Goal: Transaction & Acquisition: Purchase product/service

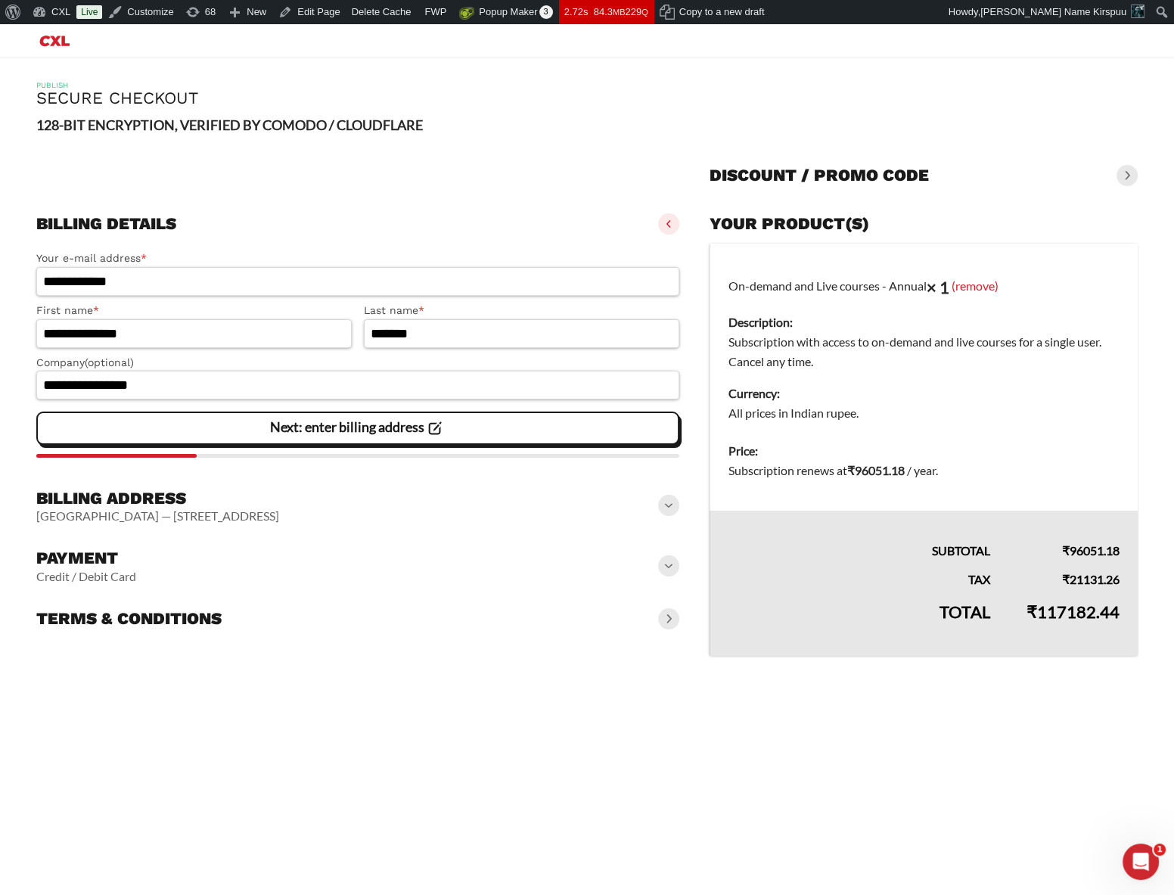
click at [180, 502] on h3 "Billing address" at bounding box center [157, 498] width 243 height 21
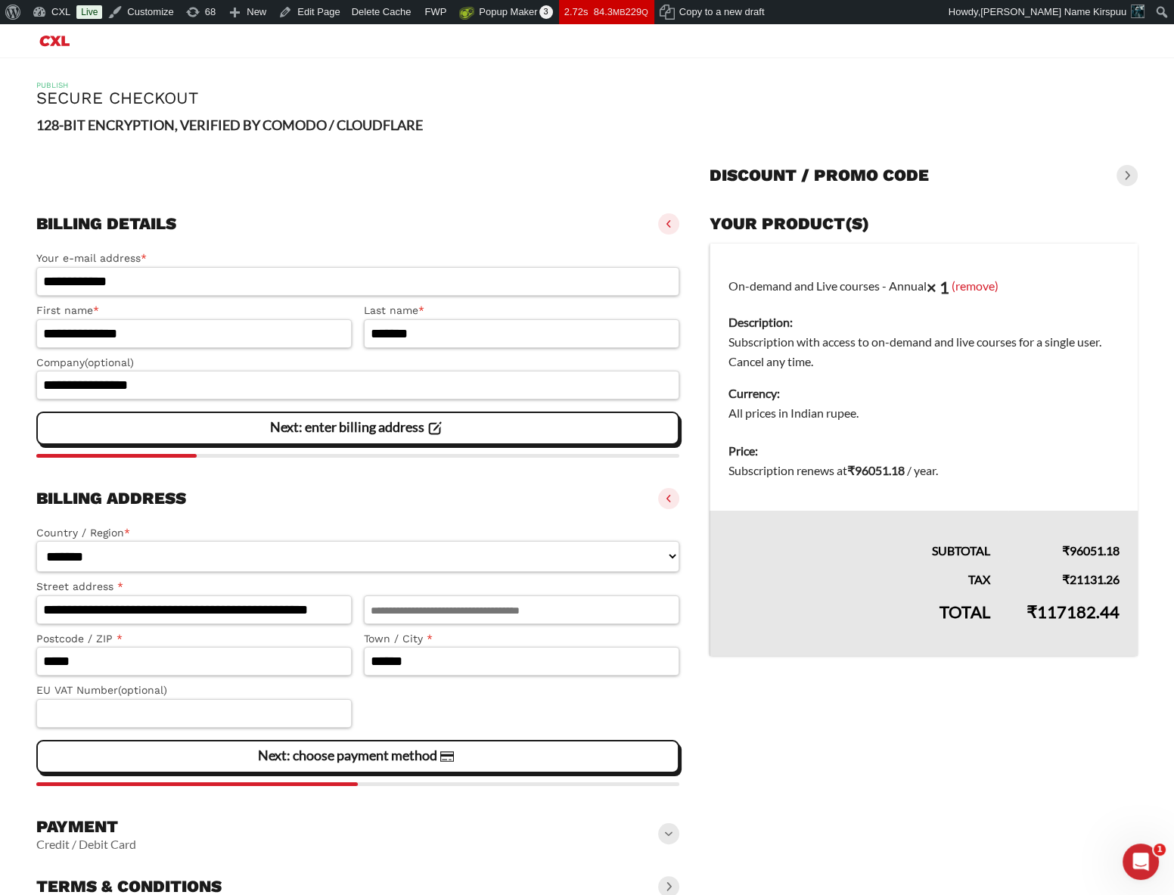
click at [160, 496] on h3 "Billing address" at bounding box center [111, 498] width 150 height 21
click at [0, 0] on slot "Credit / Debit Card" at bounding box center [0, 0] width 0 height 0
click at [106, 817] on h3 "Payment" at bounding box center [86, 827] width 100 height 21
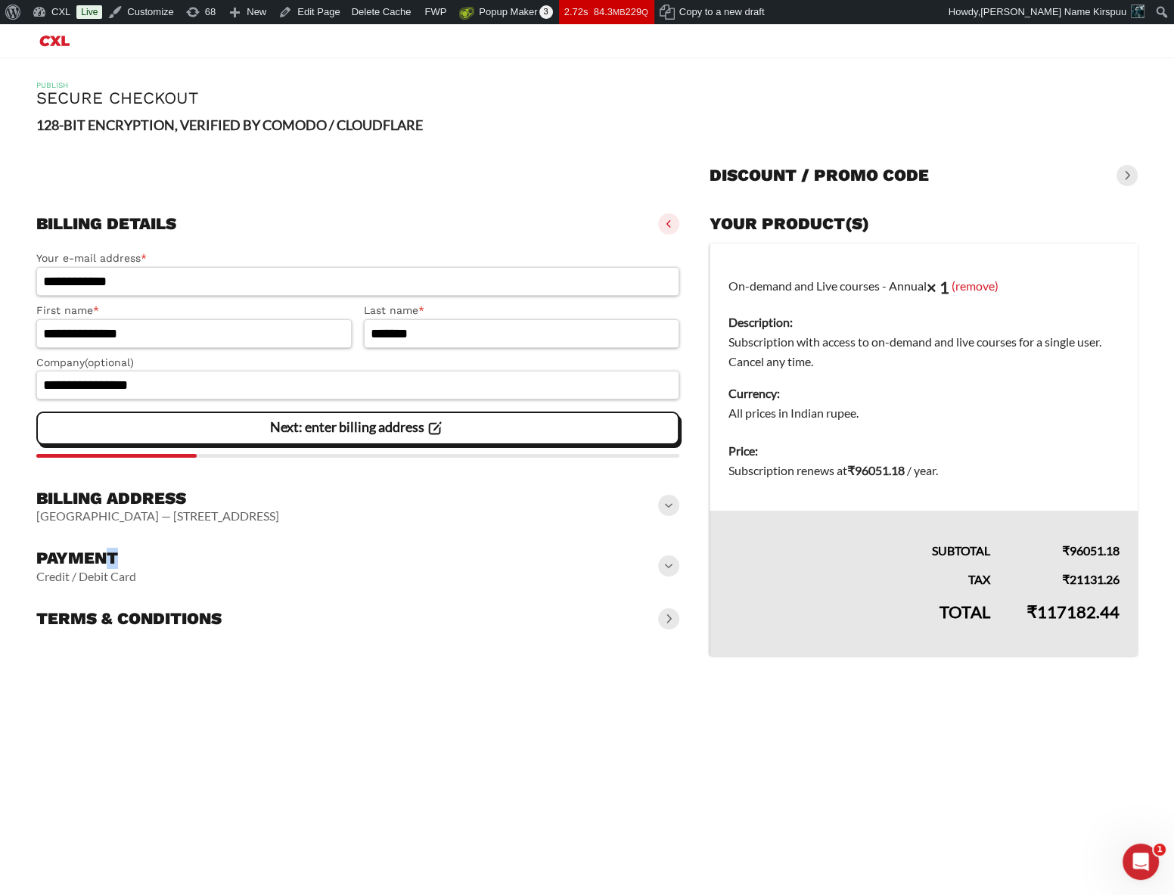
click at [0, 0] on slot "Estonia — 901 S. Mopac Expy Suite 150, Barton Oaks Plaza One — Austin — 78746" at bounding box center [0, 0] width 0 height 0
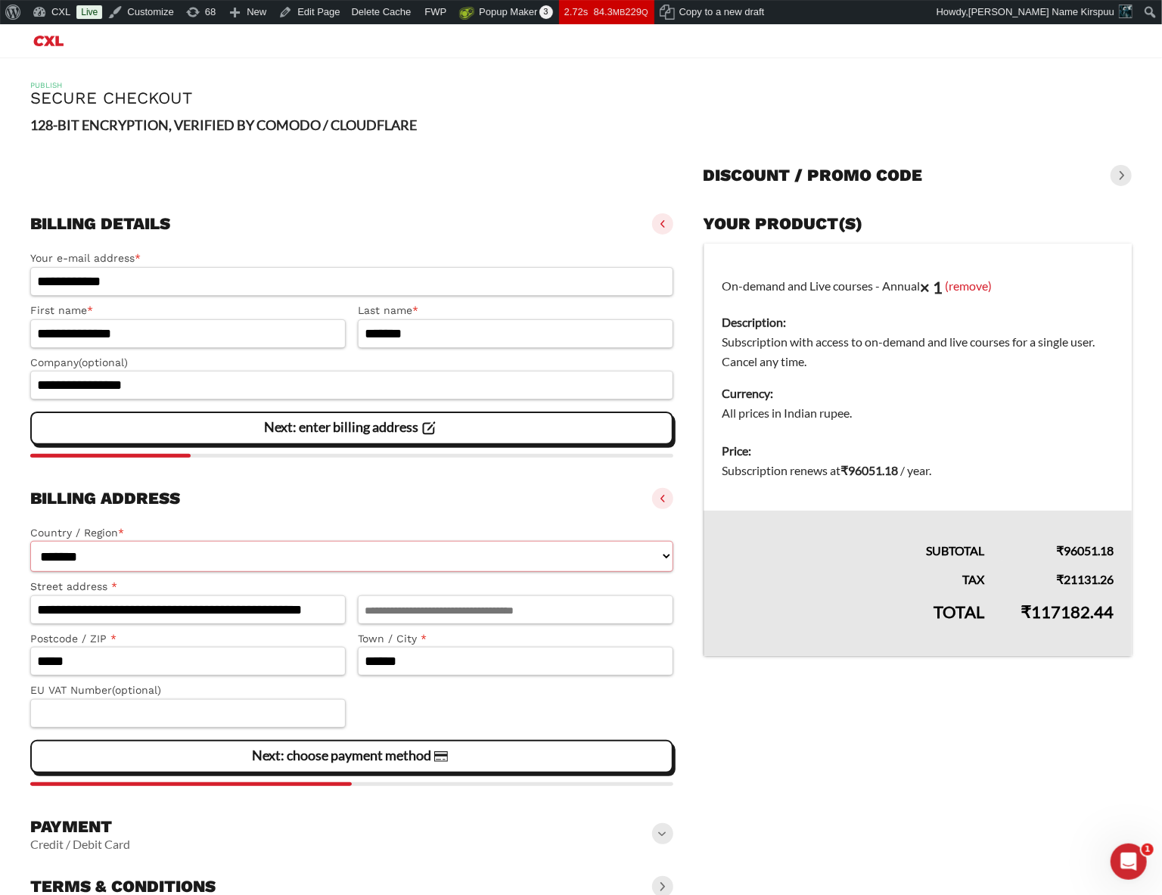
click at [135, 558] on select "**********" at bounding box center [351, 556] width 643 height 31
click at [824, 677] on vaadin-details "Your product(s) On-demand and Live courses - Annual × 1 (remove) Description: S…" at bounding box center [918, 555] width 428 height 696
select select "**"
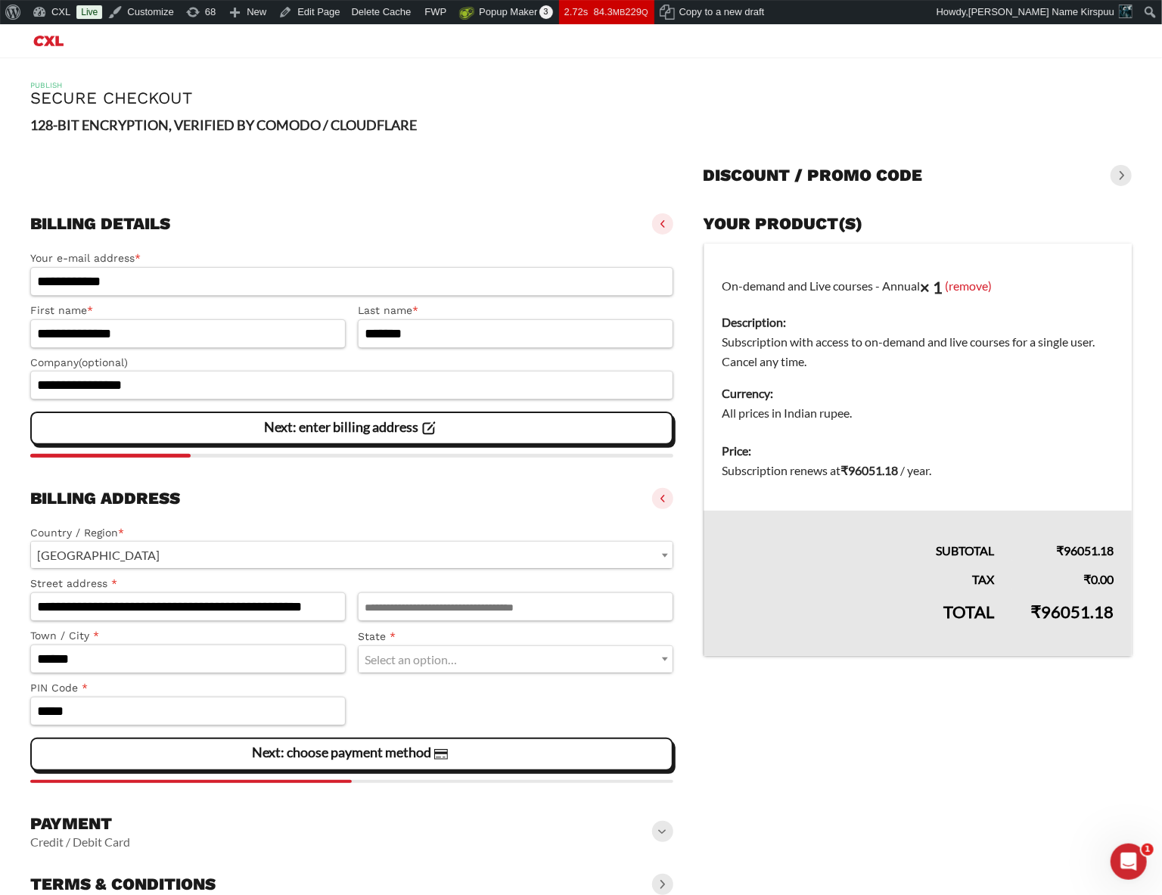
drag, startPoint x: 1117, startPoint y: 610, endPoint x: 1044, endPoint y: 610, distance: 72.6
click at [1050, 614] on td "₹ 96051.18" at bounding box center [1073, 623] width 120 height 67
click at [1072, 610] on bdi "₹ 96051.18" at bounding box center [1072, 612] width 83 height 20
click at [1050, 609] on bdi "₹ 96051.18" at bounding box center [1072, 612] width 83 height 20
drag, startPoint x: 1044, startPoint y: 610, endPoint x: 1122, endPoint y: 610, distance: 77.9
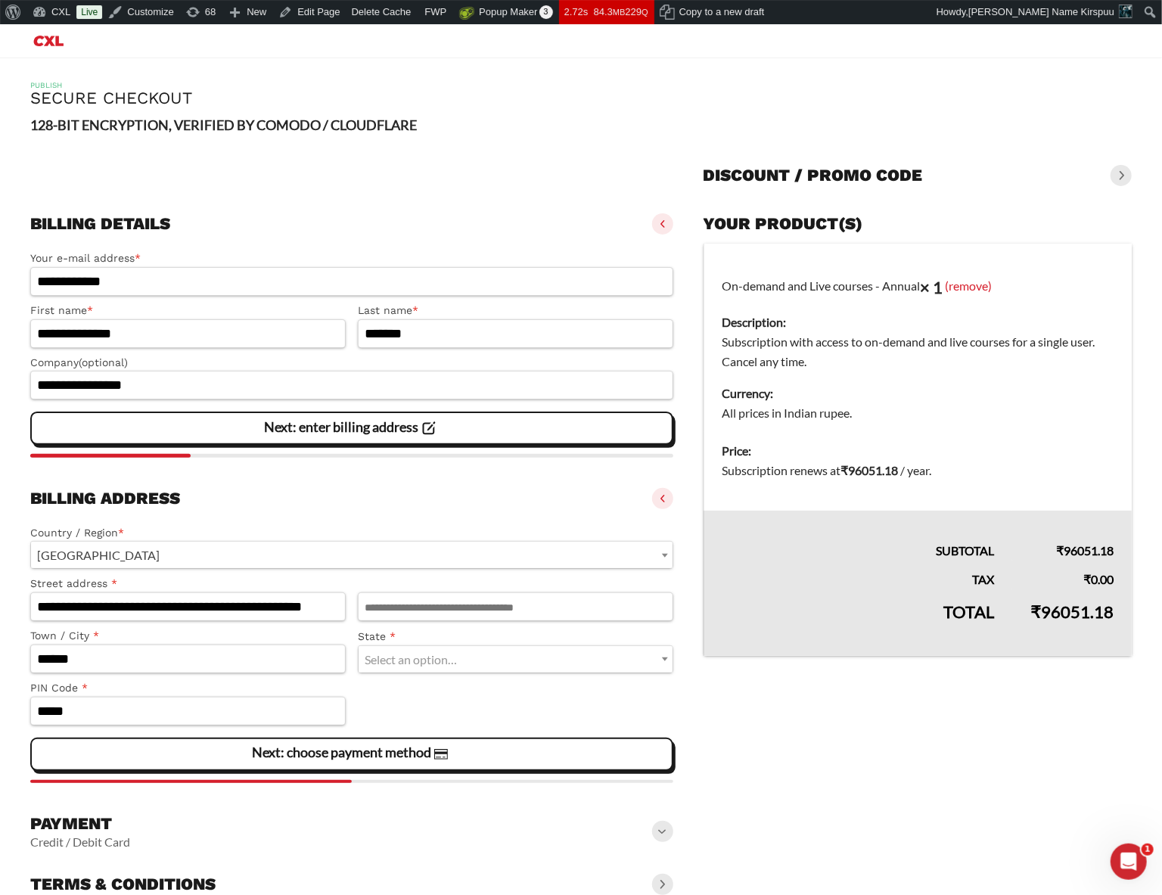
click at [1122, 610] on td "₹ 96051.18" at bounding box center [1073, 623] width 120 height 67
copy bdi "96051.18"
click at [808, 257] on td "On-demand and Live courses - Annual × 1 (remove) Description: Subscription with…" at bounding box center [918, 338] width 428 height 189
click at [410, 267] on input "**********" at bounding box center [351, 281] width 643 height 29
click at [925, 674] on vaadin-details "Your product(s) On-demand and Live courses - Annual × 1 (remove) Description: S…" at bounding box center [918, 554] width 428 height 694
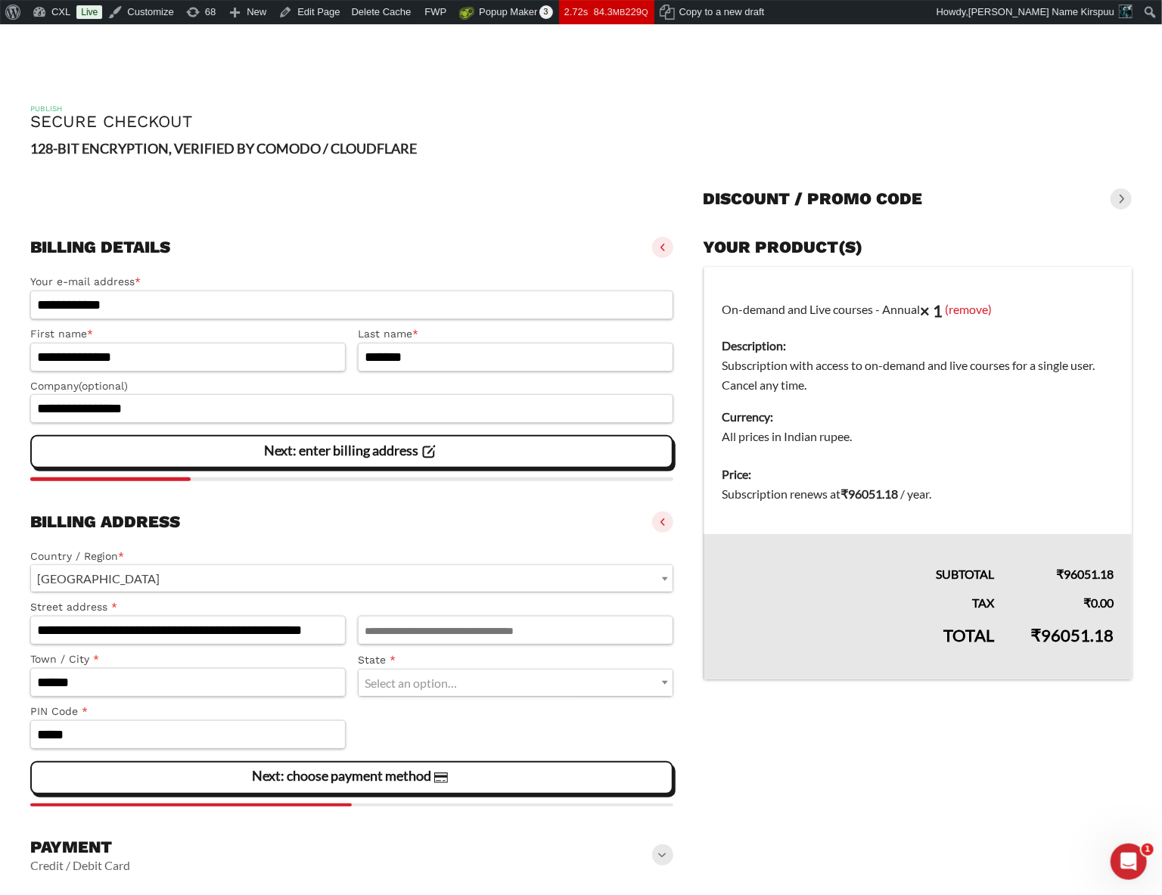
click at [1059, 625] on bdi "₹ 96051.18" at bounding box center [1072, 635] width 83 height 20
click at [1081, 625] on bdi "₹ 96051.18" at bounding box center [1072, 635] width 83 height 20
click at [1088, 625] on bdi "₹ 96051.18" at bounding box center [1072, 635] width 83 height 20
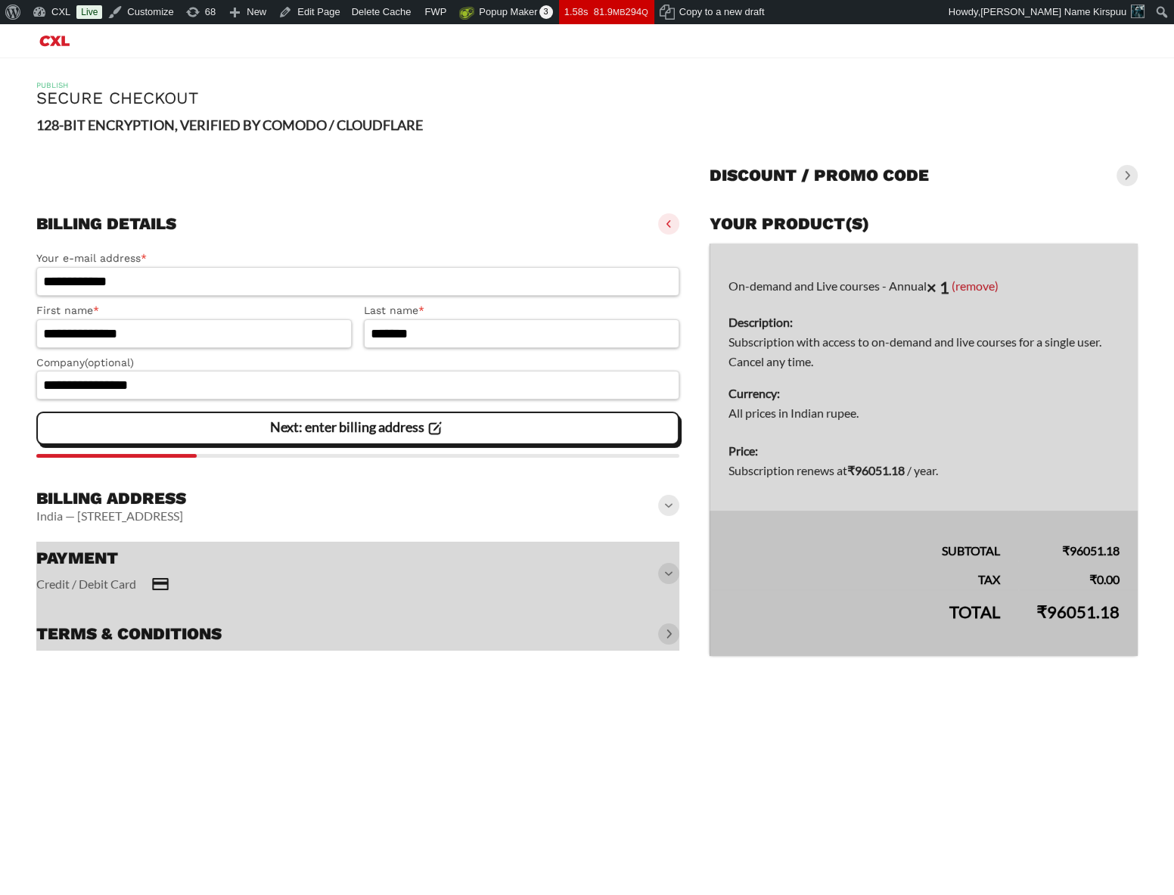
click at [1059, 608] on div at bounding box center [924, 450] width 428 height 413
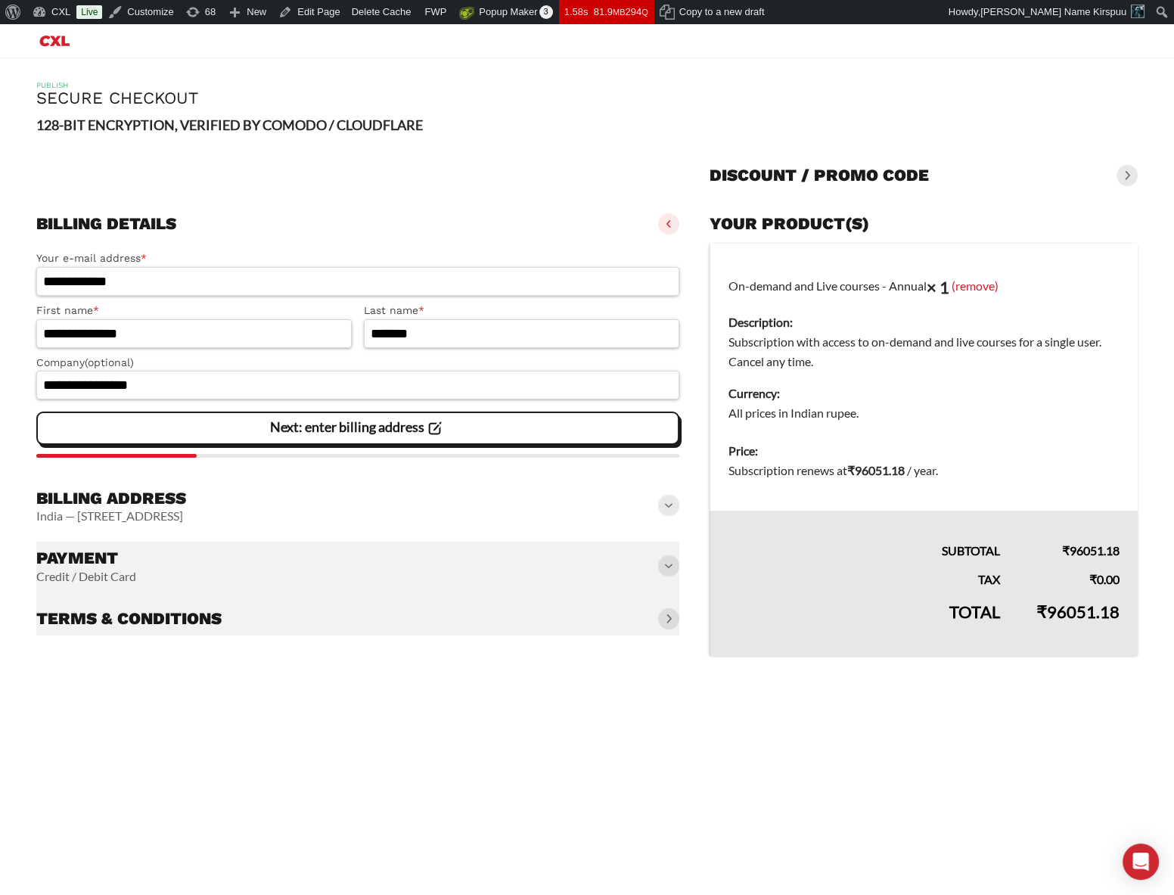
click at [1053, 611] on bdi "₹ 96051.18" at bounding box center [1078, 612] width 83 height 20
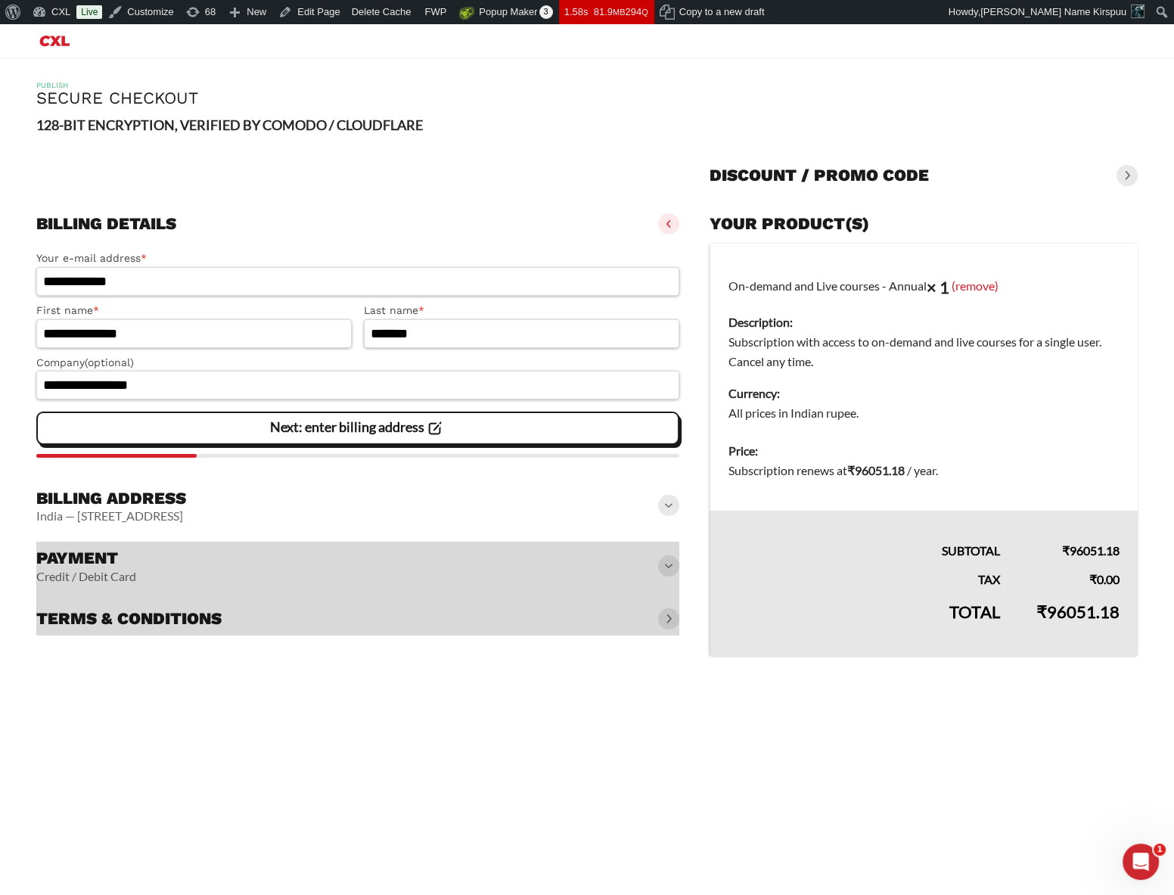
click at [1100, 607] on bdi "₹ 96051.18" at bounding box center [1078, 612] width 83 height 20
click at [1094, 612] on bdi "₹ 96051.18" at bounding box center [1078, 612] width 83 height 20
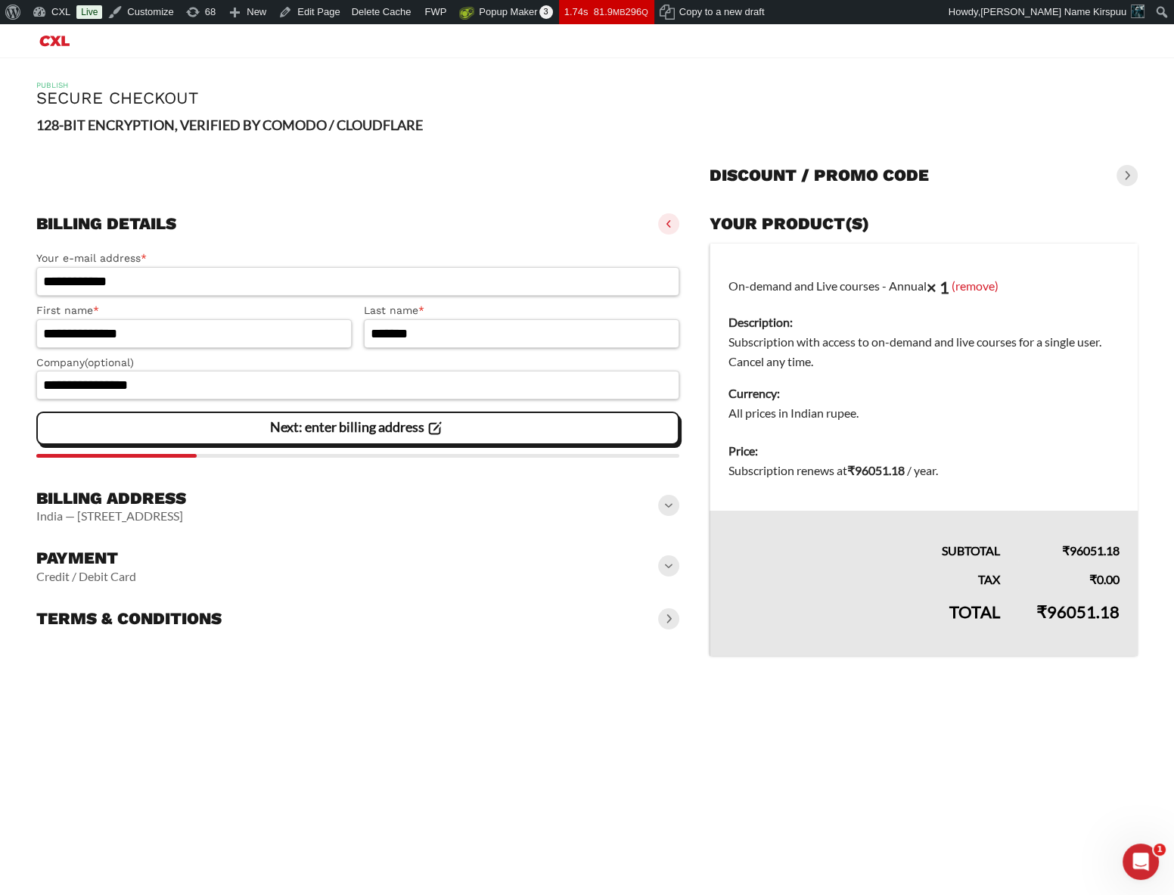
click at [1059, 163] on div "Discount / promo code" at bounding box center [924, 175] width 428 height 33
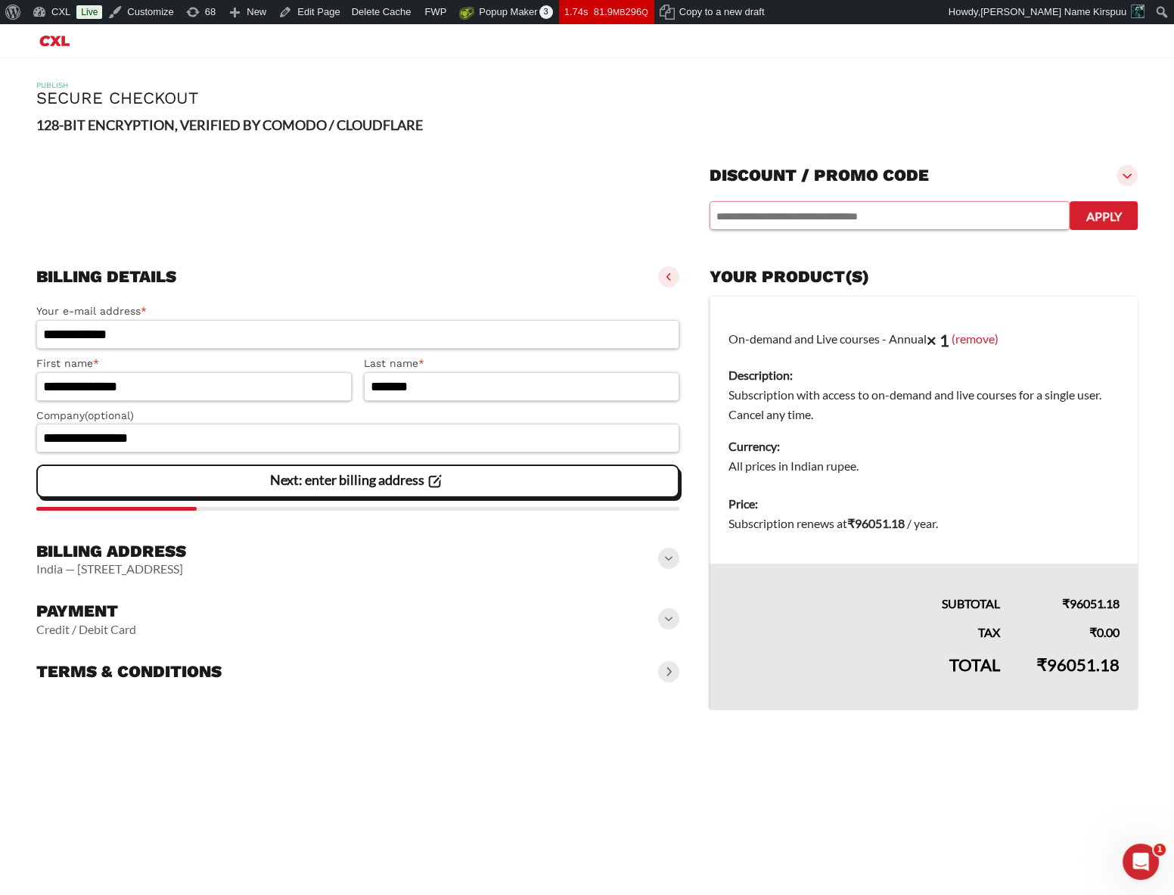
click at [907, 207] on input "text" at bounding box center [890, 215] width 360 height 29
paste input "********"
type input "********"
click at [1090, 211] on button "Apply" at bounding box center [1104, 215] width 68 height 29
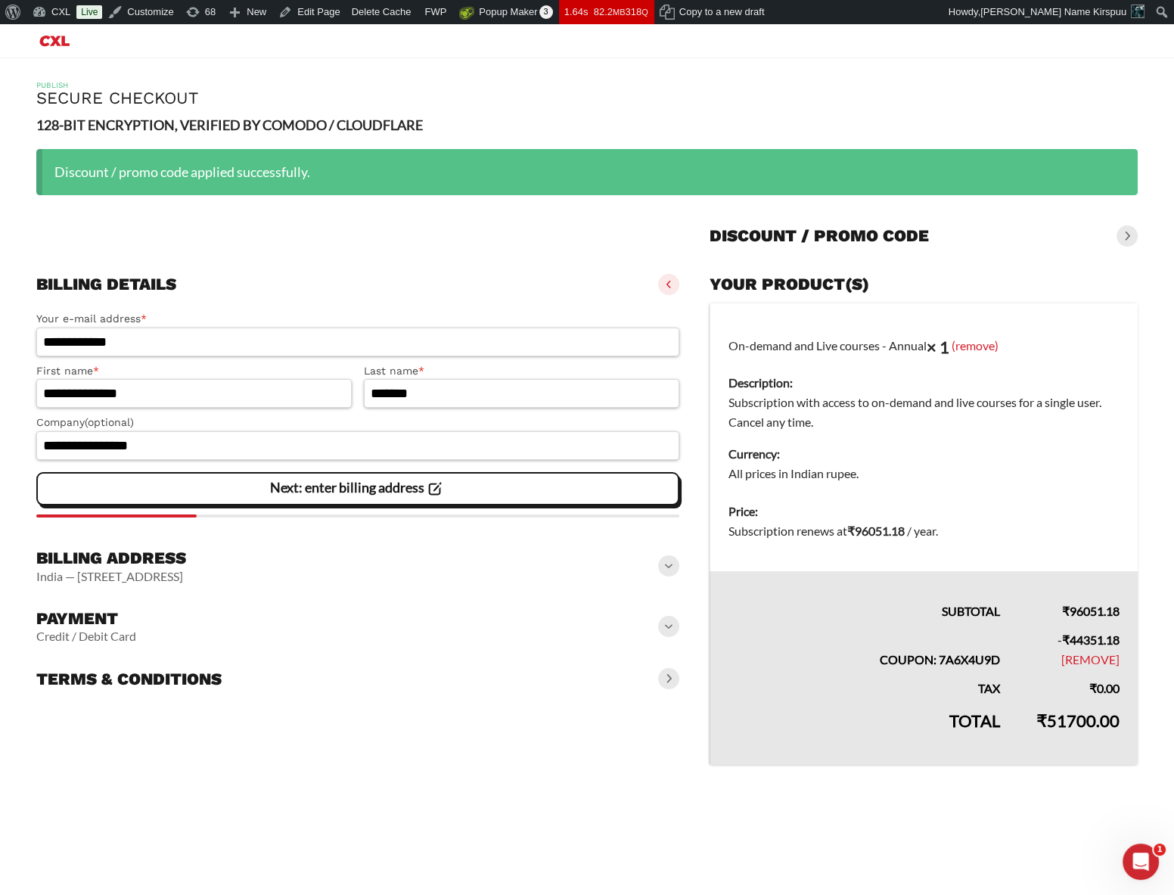
click at [0, 0] on slot "Next: enter billing address" at bounding box center [0, 0] width 0 height 0
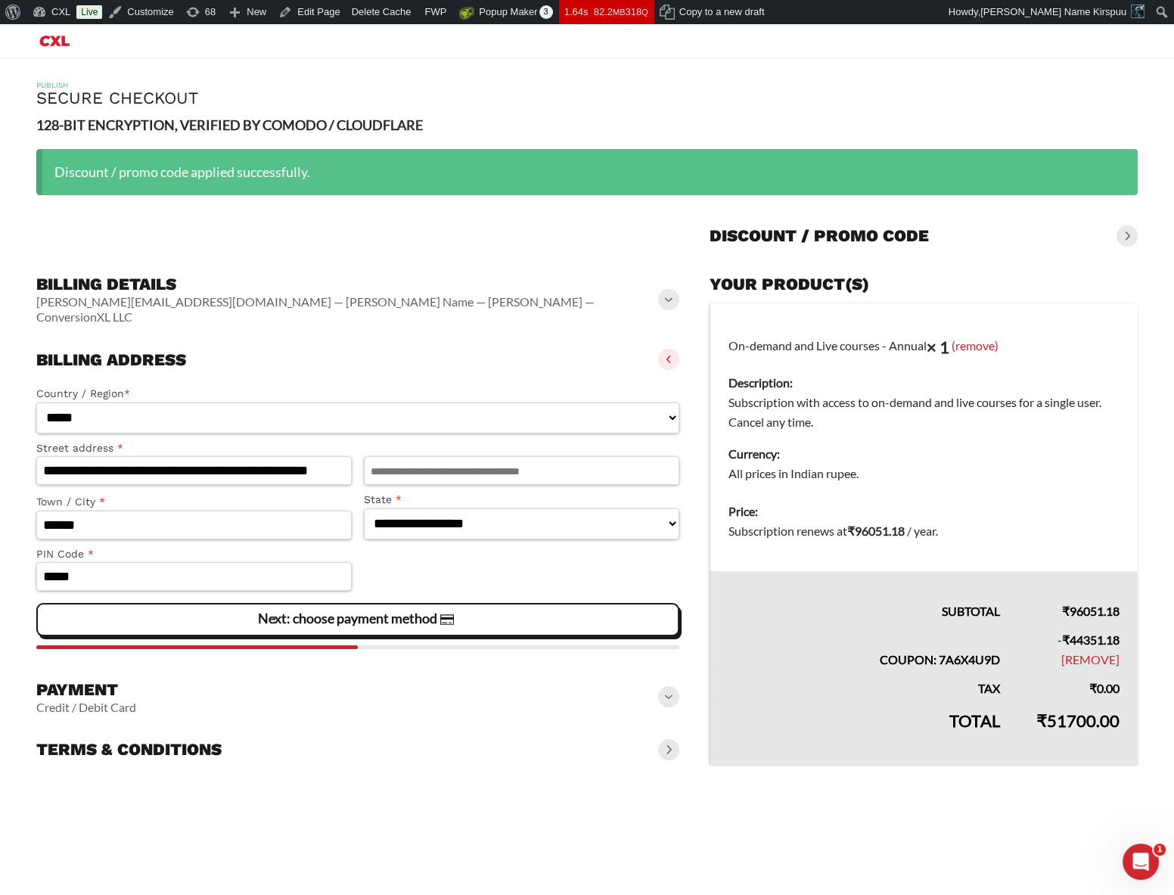
click at [0, 0] on slot "Next: choose payment method" at bounding box center [0, 0] width 0 height 0
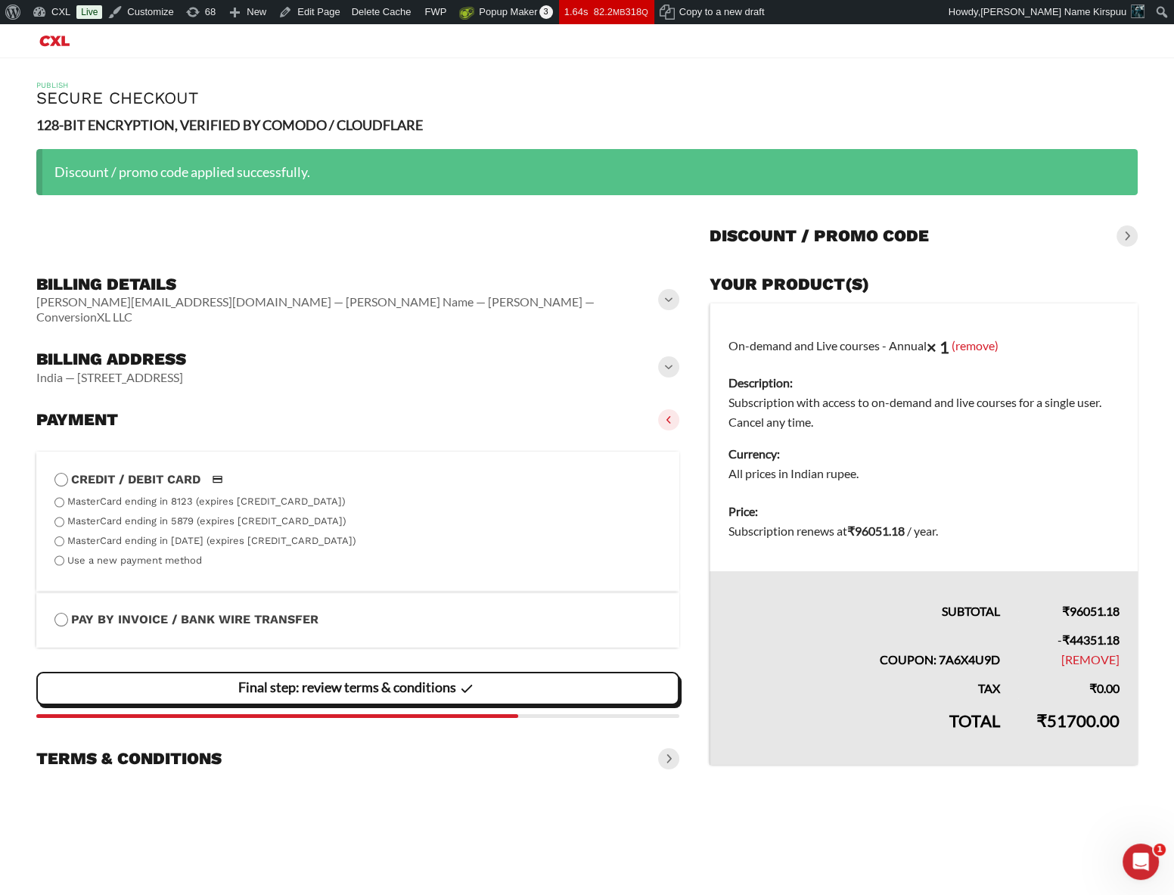
click at [238, 610] on label "Pay by Invoice / Bank Wire Transfer" at bounding box center [357, 620] width 607 height 20
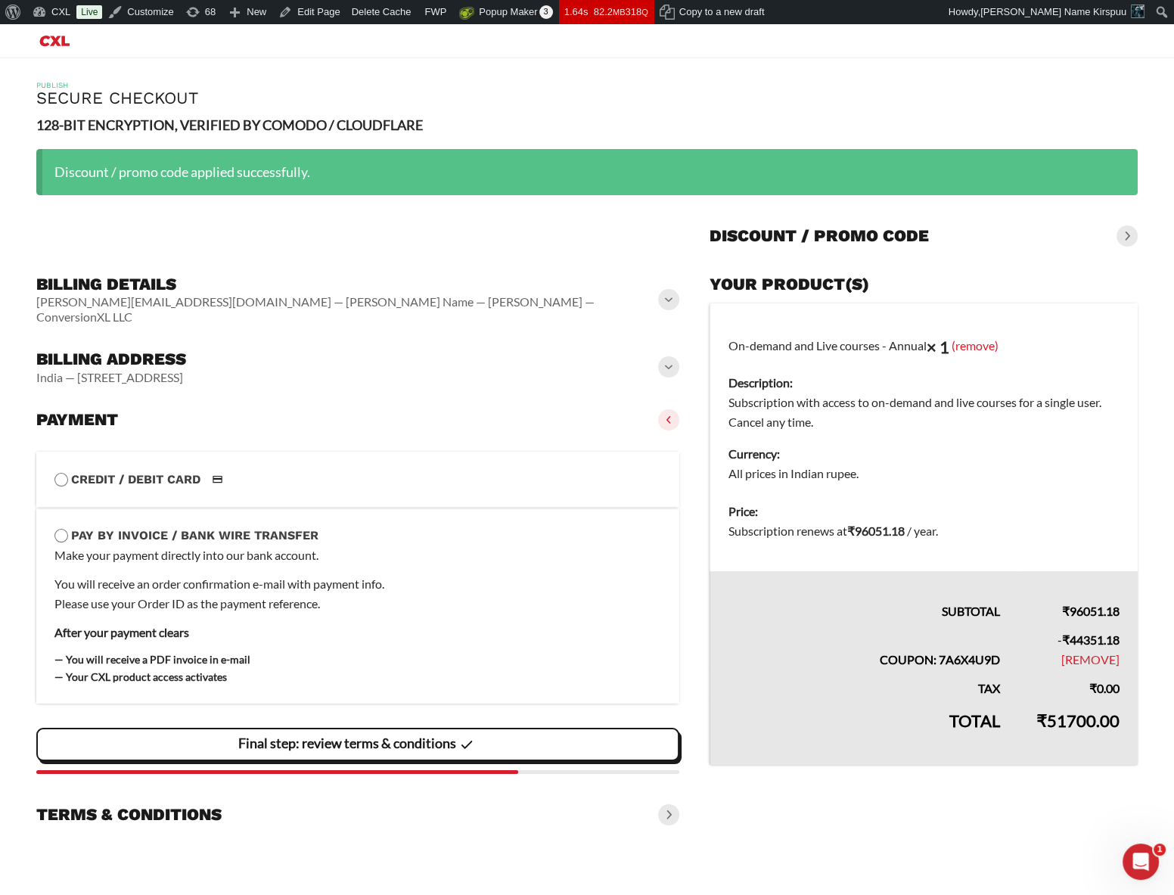
click at [0, 0] on slot "Final step: review terms & conditions" at bounding box center [0, 0] width 0 height 0
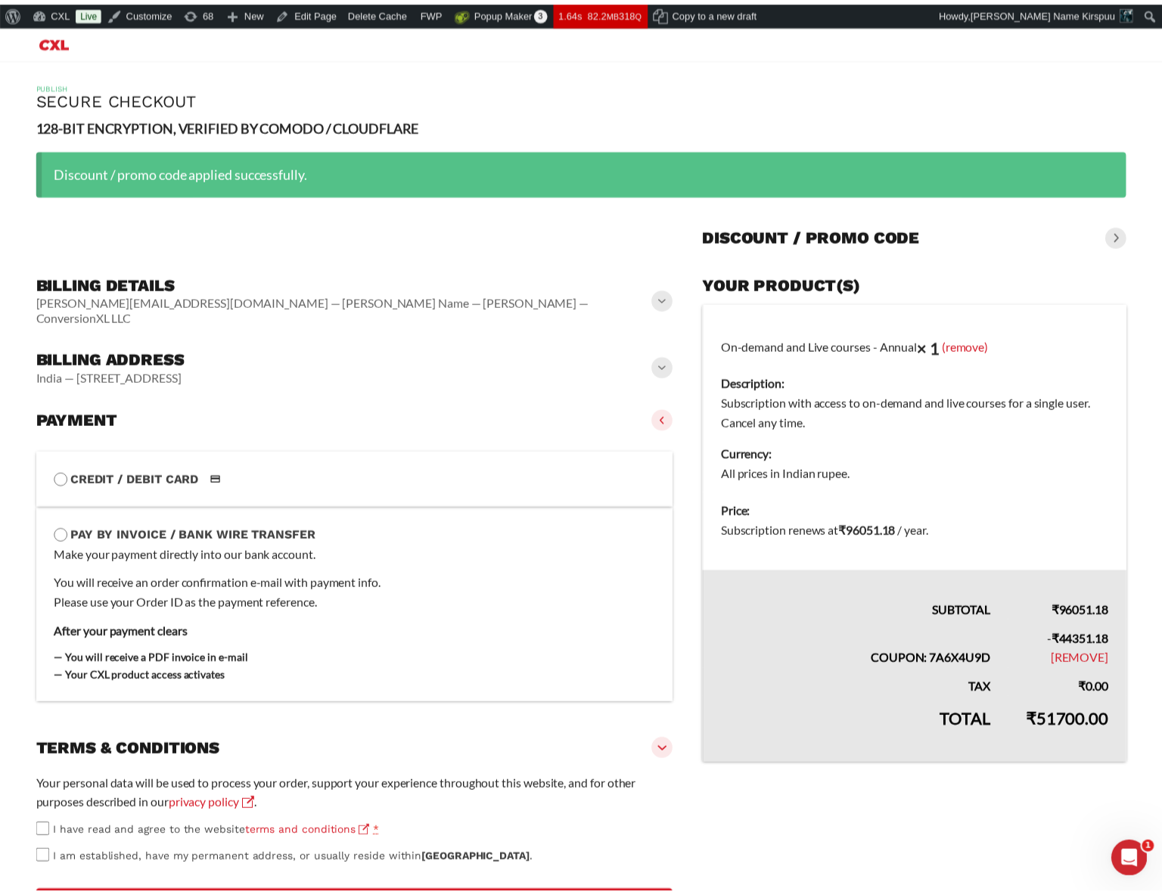
scroll to position [82, 0]
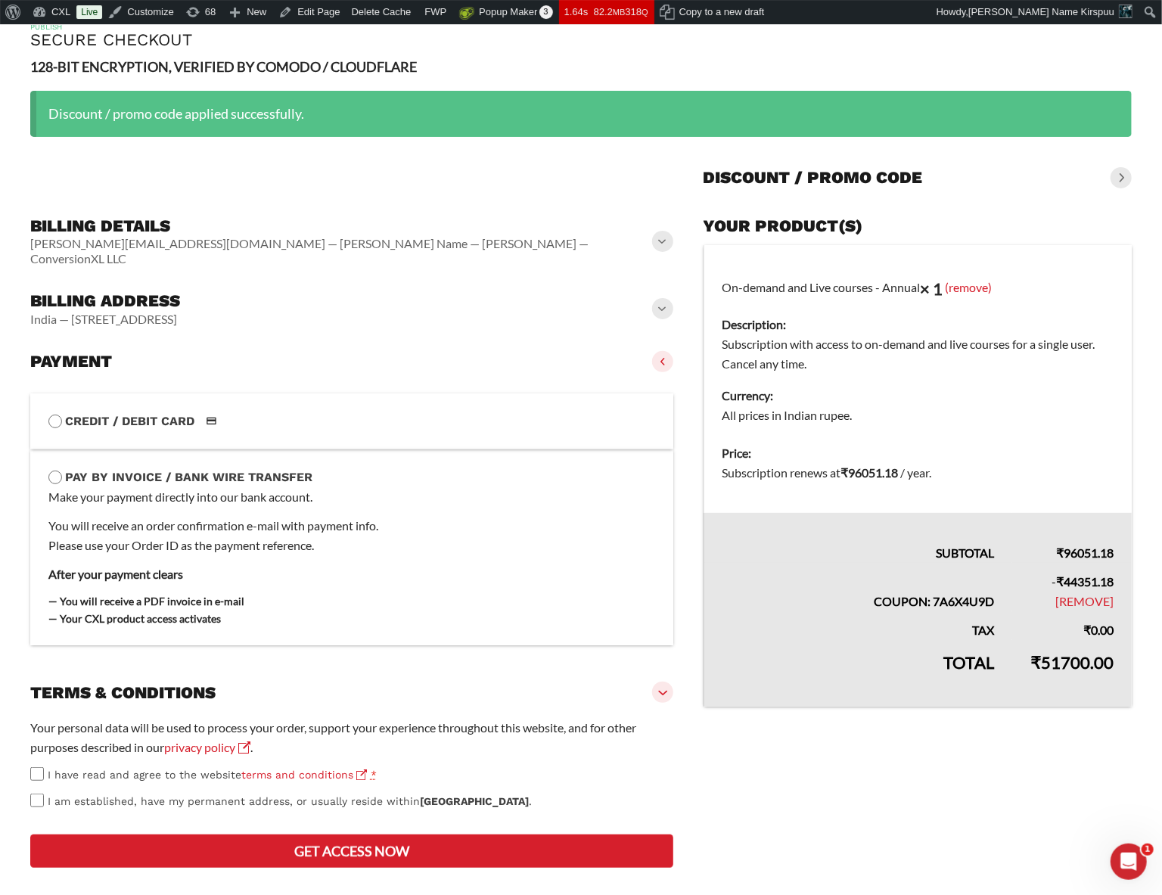
click at [182, 769] on span "I have read and agree to the website terms and conditions" at bounding box center [207, 775] width 319 height 12
click at [191, 795] on span "I am established, have my permanent address, or usually reside within India ." at bounding box center [290, 801] width 484 height 12
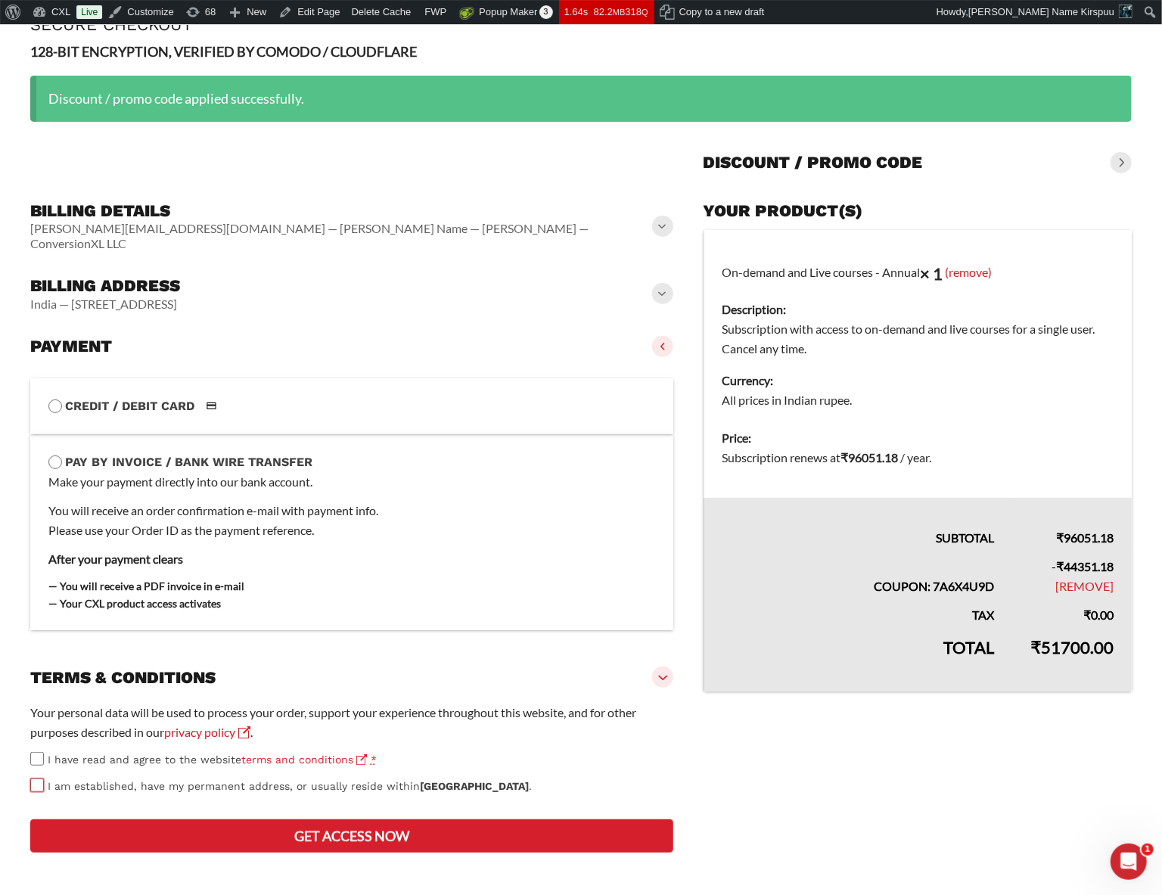
scroll to position [136, 0]
